Goal: Transaction & Acquisition: Purchase product/service

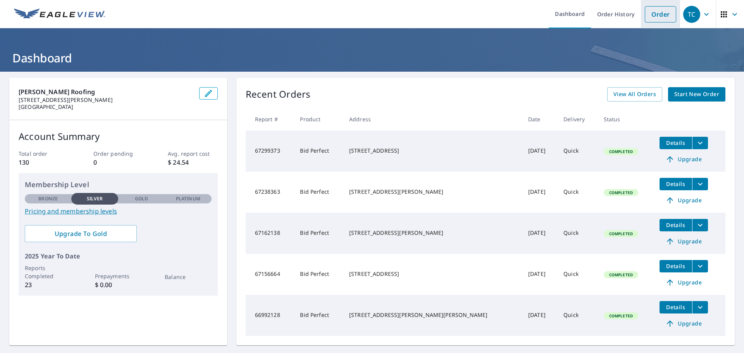
click at [652, 16] on link "Order" at bounding box center [660, 14] width 31 height 16
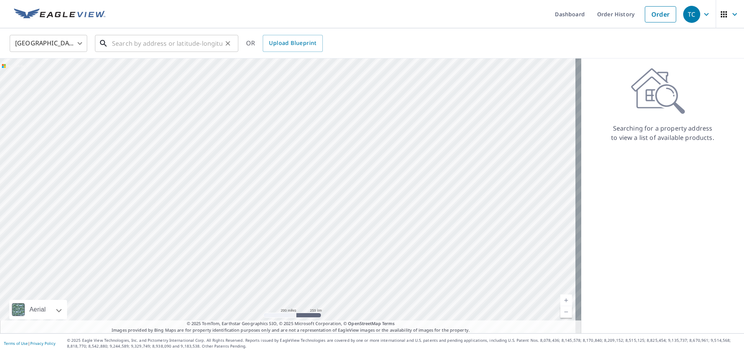
click at [117, 43] on input "text" at bounding box center [167, 44] width 110 height 22
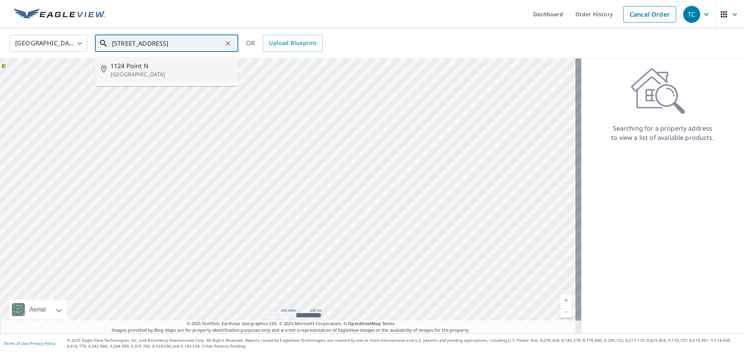
click at [136, 67] on span "1124 Point N" at bounding box center [171, 65] width 122 height 9
type input "[STREET_ADDRESS]"
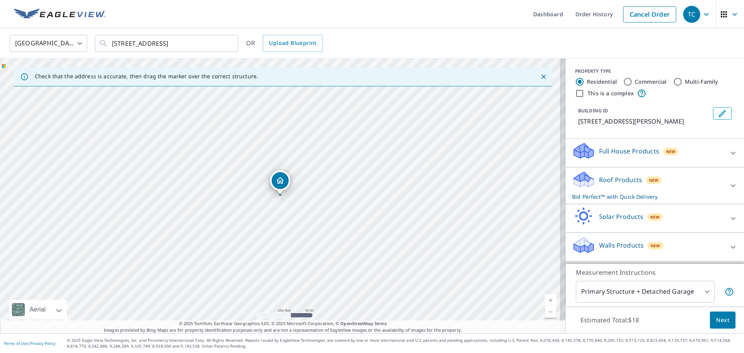
click at [725, 320] on button "Next" at bounding box center [723, 320] width 26 height 17
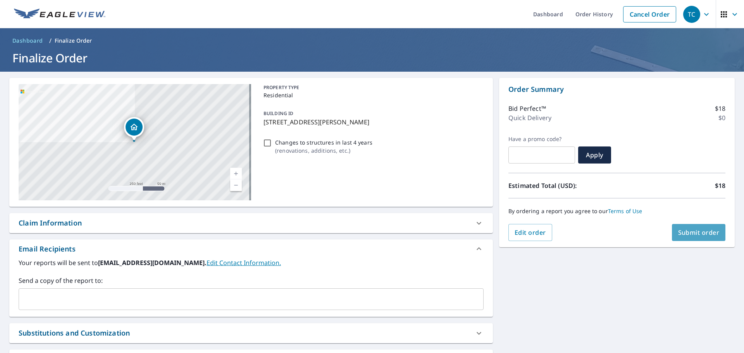
click at [689, 233] on span "Submit order" at bounding box center [698, 232] width 41 height 9
